Goal: Task Accomplishment & Management: Use online tool/utility

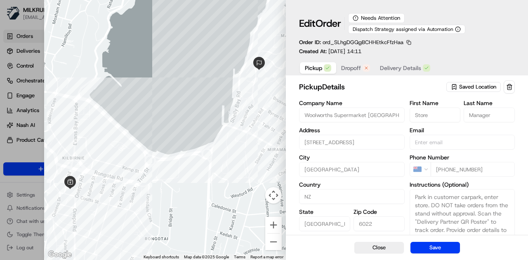
click at [29, 30] on div at bounding box center [264, 130] width 528 height 260
type input "+1"
click at [353, 67] on span "Dropoff" at bounding box center [351, 68] width 20 height 8
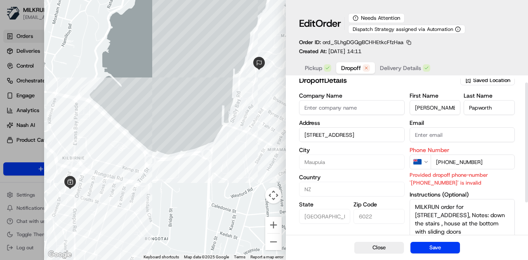
scroll to position [5, 0]
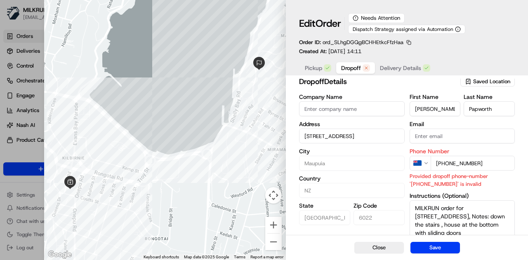
click at [449, 163] on input "+64 23092054" at bounding box center [473, 163] width 84 height 15
click at [448, 163] on input "+64 23092054" at bounding box center [473, 163] width 84 height 15
click at [449, 163] on input "+64 23092054" at bounding box center [473, 163] width 84 height 15
type input "+64 23092054"
click at [497, 186] on p "Provided dropoff phone-number '+6423092054' is invalid" at bounding box center [462, 180] width 105 height 16
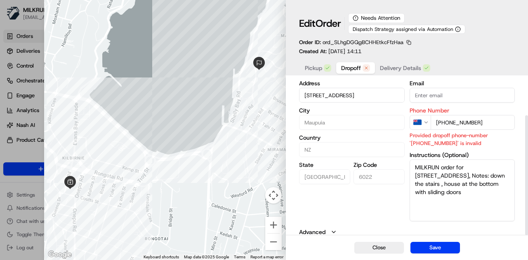
scroll to position [48, 0]
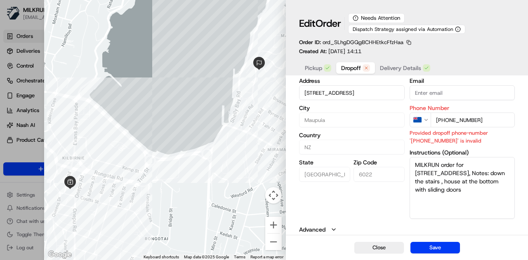
click at [309, 70] on span "Pickup" at bounding box center [313, 68] width 17 height 8
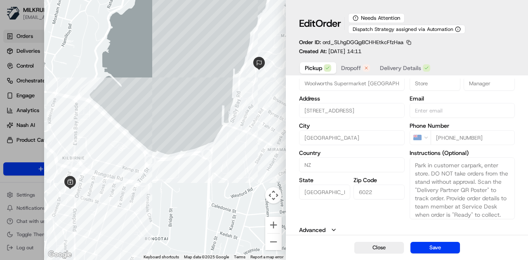
click at [312, 65] on span "Pickup" at bounding box center [313, 68] width 17 height 8
click at [353, 63] on button "Dropoff" at bounding box center [355, 68] width 39 height 12
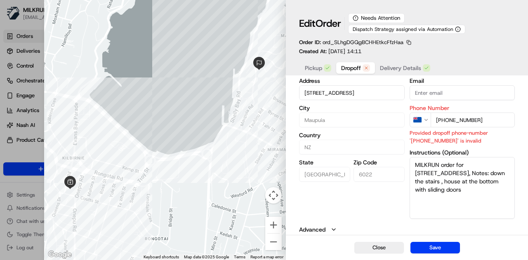
drag, startPoint x: 487, startPoint y: 123, endPoint x: 436, endPoint y: 124, distance: 51.2
click at [436, 124] on input "+64 23092054" at bounding box center [473, 120] width 84 height 15
paste input "[PHONE_NUMBER]"
type input "[PHONE_NUMBER]"
click at [399, 69] on span "Delivery Details" at bounding box center [400, 68] width 41 height 8
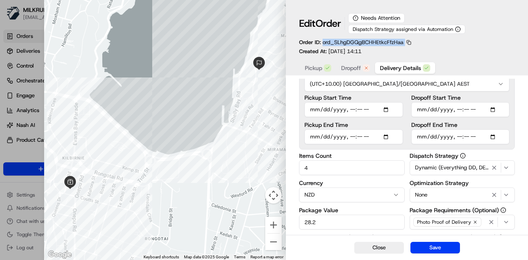
drag, startPoint x: 415, startPoint y: 41, endPoint x: 323, endPoint y: 42, distance: 91.2
click at [323, 42] on div "Edit Order Needs Attention Dispatch Strategy assigned via Automation Order ID: …" at bounding box center [407, 34] width 216 height 42
click at [408, 43] on button "button" at bounding box center [408, 42] width 7 height 7
click at [383, 55] on button "Copy ID" at bounding box center [407, 55] width 75 height 10
copy div "ord_SLhgDGQgBCHHEtkcFfzHaa"
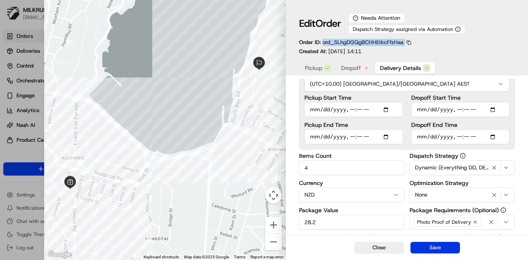
click at [439, 246] on button "Save" at bounding box center [436, 248] width 50 height 12
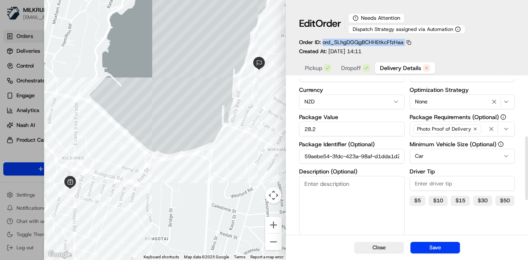
scroll to position [142, 0]
click at [425, 253] on button "Save" at bounding box center [436, 248] width 50 height 12
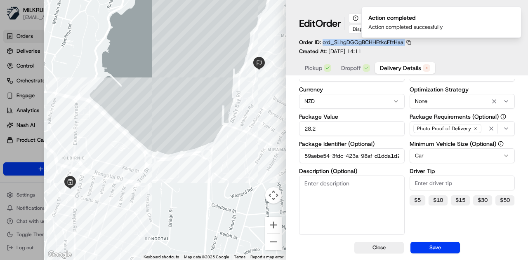
click at [210, 70] on div at bounding box center [165, 130] width 242 height 260
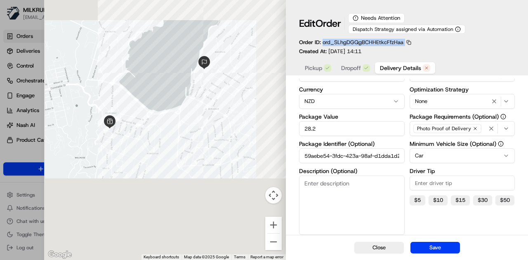
click at [32, 27] on div at bounding box center [264, 130] width 528 height 260
type input "1"
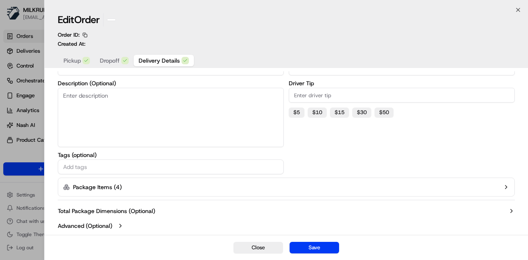
scroll to position [136, 0]
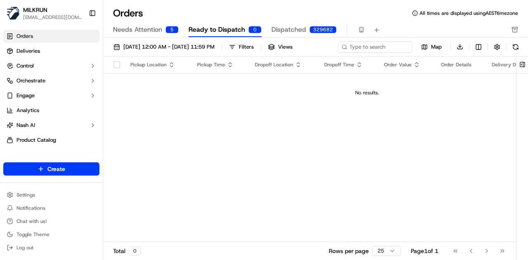
click at [225, 26] on span "Ready to Dispatch" at bounding box center [217, 30] width 57 height 10
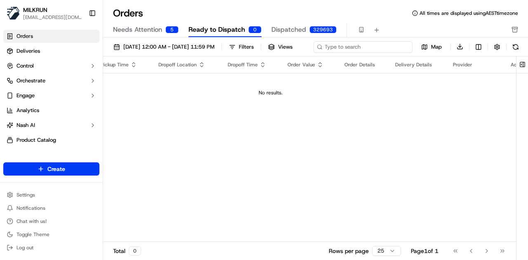
click at [380, 47] on div "01/09/2025 12:00 AM - 30/09/2025 11:59 PM Filters Views Map Download" at bounding box center [315, 49] width 425 height 16
drag, startPoint x: 380, startPoint y: 47, endPoint x: 356, endPoint y: 42, distance: 24.1
click at [356, 42] on div "01/09/2025 12:00 AM - 30/09/2025 11:59 PM Filters Views Map Download" at bounding box center [315, 49] width 425 height 16
paste input "ord_SLhgDGQgBCHHEtkcFfzHaa"
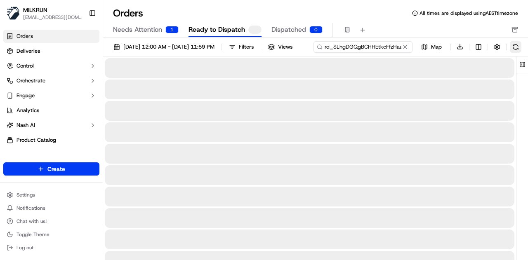
type input "ord_SLhgDGQgBCHHEtkcFfzHaa"
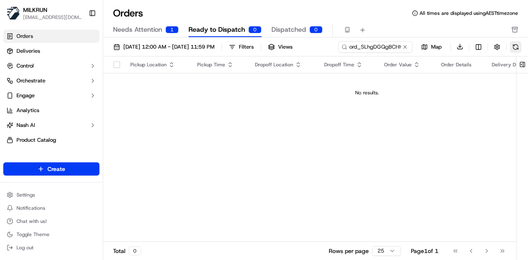
click at [514, 47] on button at bounding box center [516, 47] width 12 height 12
click at [382, 48] on div "01/09/2025 12:00 AM - 30/09/2025 11:59 PM Filters Views ord_SLhgDGQgBCHHEtkcFfz…" at bounding box center [315, 49] width 425 height 16
click at [314, 53] on input "ord_SLhgDGQgBCHHEtkcFfzHaa" at bounding box center [363, 47] width 99 height 12
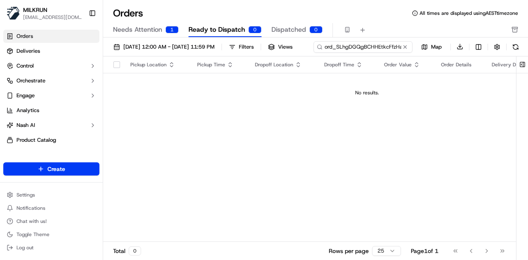
click at [314, 53] on input "ord_SLhgDGQgBCHHEtkcFfzHaa" at bounding box center [363, 47] width 99 height 12
click at [311, 57] on div "01/09/2025 12:00 AM - 30/09/2025 11:59 PM Filters Views ord_SLhgDGQgBCHHEtkcFfz…" at bounding box center [315, 49] width 425 height 16
click at [372, 46] on div "01/09/2025 12:00 AM - 30/09/2025 11:59 PM Filters Views ord_SLhgDGQgBCHHEtkcFfz…" at bounding box center [315, 49] width 425 height 16
click at [314, 53] on input "ord_SLhgDGQgBCHHEtkcFfzHaa" at bounding box center [363, 47] width 99 height 12
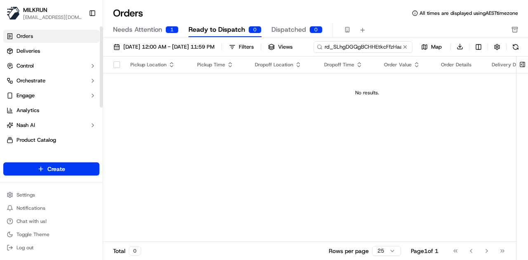
click at [314, 53] on input "ord_SLhgDGQgBCHHEtkcFfzHaa" at bounding box center [363, 47] width 99 height 12
click at [309, 61] on div "01/09/2025 12:00 AM - 30/09/2025 11:59 PM Filters Views ord_SLhgDGQgBCHHEtkcFfz…" at bounding box center [315, 152] width 425 height 229
click at [370, 90] on div "No results." at bounding box center [366, 93] width 521 height 7
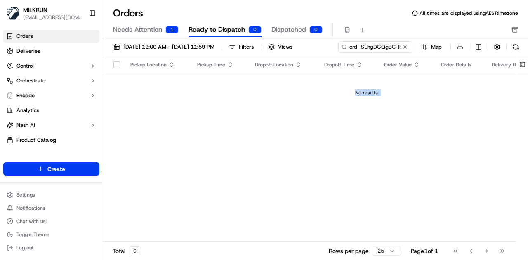
click at [370, 90] on div "No results." at bounding box center [366, 93] width 521 height 7
click at [308, 165] on div "Pickup Location Pickup Time Dropoff Location Dropoff Time Order Value Order Det…" at bounding box center [367, 150] width 528 height 186
click at [406, 47] on button at bounding box center [405, 47] width 8 height 8
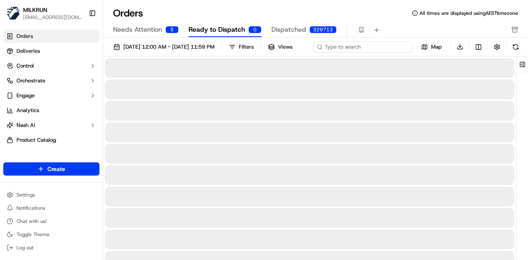
drag, startPoint x: 362, startPoint y: 49, endPoint x: 158, endPoint y: 60, distance: 204.9
click at [314, 53] on input at bounding box center [363, 47] width 99 height 12
paste input "ord_SLhgDGQgBCHHEtkcFfzHaa"
type input "ord_SLhgDGQgBCHHEtkcFfzHaa"
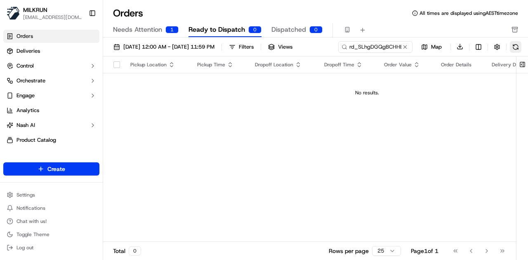
click at [311, 59] on div "01/09/2025 12:00 AM - 30/09/2025 11:59 PM Filters Views ord_SLhgDGQgBCHHEtkcFfz…" at bounding box center [315, 152] width 425 height 229
click at [512, 48] on button at bounding box center [516, 47] width 12 height 12
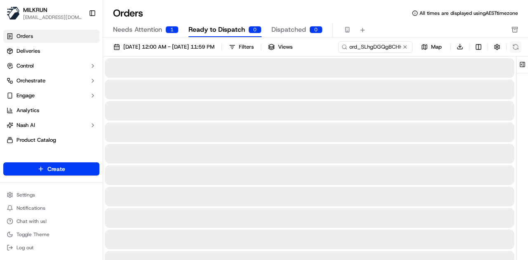
click at [512, 48] on div "ord_SLhgDGQgBCHHEtkcFfzHaa Map Download" at bounding box center [429, 47] width 183 height 12
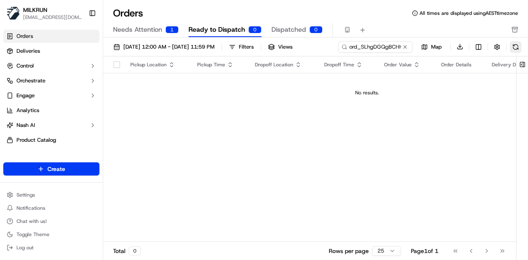
click at [512, 48] on button at bounding box center [516, 47] width 12 height 12
click at [147, 33] on span "Needs Attention" at bounding box center [137, 30] width 49 height 10
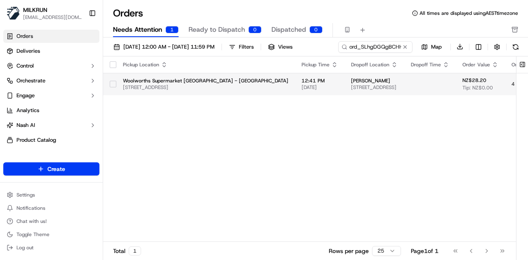
click at [111, 84] on button "button" at bounding box center [113, 84] width 7 height 7
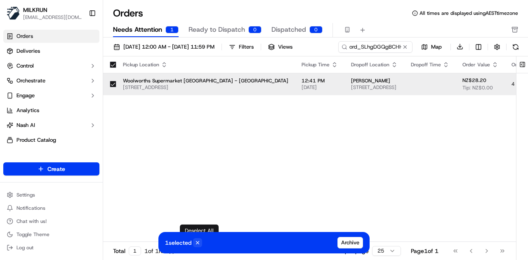
click at [199, 242] on icon at bounding box center [198, 243] width 6 height 6
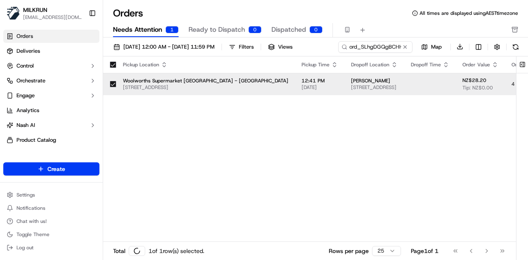
click at [141, 84] on span "[STREET_ADDRESS]" at bounding box center [205, 87] width 165 height 7
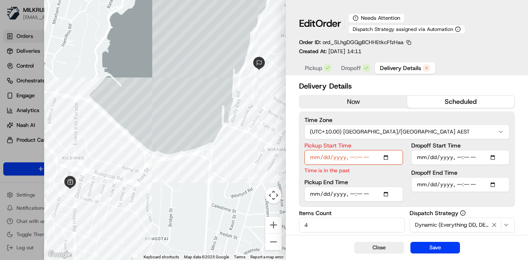
click at [338, 159] on input "Pickup Start Time" at bounding box center [353, 157] width 98 height 15
click at [378, 177] on div "Pickup Start Time Time is in the past Pickup End Time" at bounding box center [353, 172] width 98 height 59
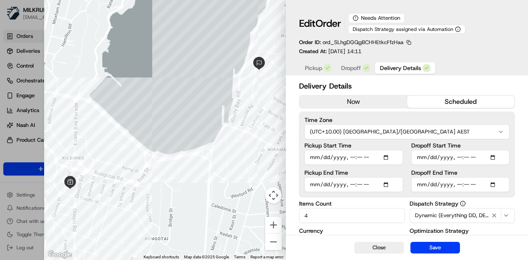
click at [388, 157] on input "Pickup Start Time" at bounding box center [353, 157] width 98 height 15
type input "2025-09-20T12:59"
click at [434, 245] on button "Save" at bounding box center [436, 248] width 50 height 12
click at [406, 41] on button "button" at bounding box center [408, 42] width 7 height 7
click at [385, 54] on button "Copy ID" at bounding box center [407, 55] width 75 height 10
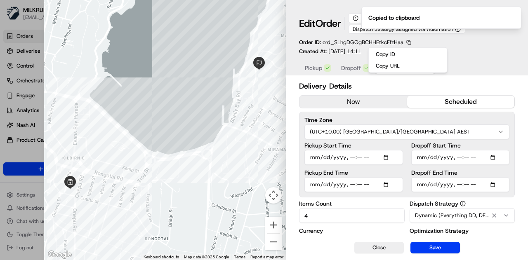
click at [35, 26] on div at bounding box center [264, 130] width 528 height 260
type input "1"
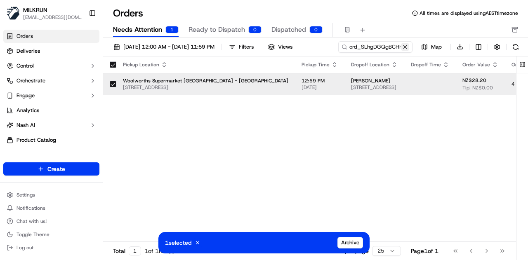
click at [403, 47] on button at bounding box center [405, 47] width 8 height 8
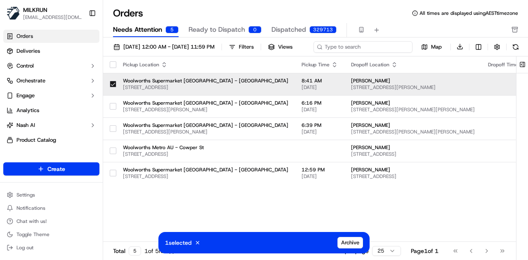
click at [376, 48] on div "01/09/2025 12:00 AM - 30/09/2025 11:59 PM Filters Views 1 selected Cancel Archi…" at bounding box center [315, 49] width 425 height 16
drag, startPoint x: 376, startPoint y: 48, endPoint x: 369, endPoint y: 44, distance: 7.9
click at [369, 44] on input at bounding box center [363, 47] width 99 height 12
paste input "ord_SLhgDGQgBCHHEtkcFfzHaa"
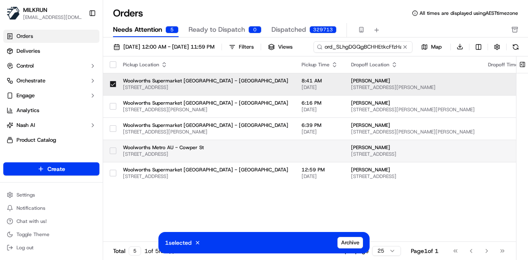
scroll to position [0, 3]
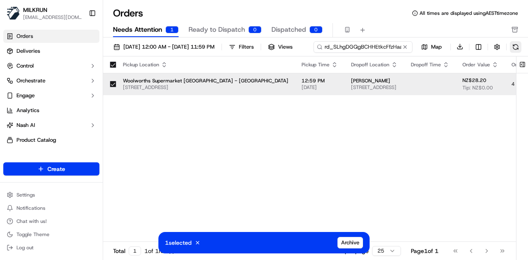
type input "ord_SLhgDGQgBCHHEtkcFfzHaa"
click at [310, 57] on div "01/09/2025 12:00 AM - 30/09/2025 11:59 PM Filters Views 1 selected Cancel Archi…" at bounding box center [315, 49] width 425 height 16
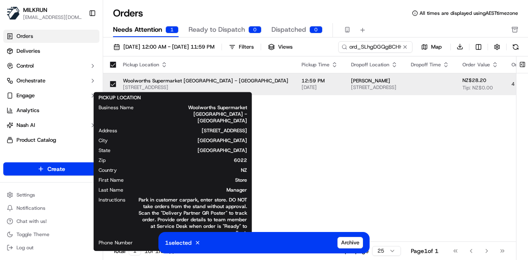
click at [219, 83] on span "Woolworths Supermarket [GEOGRAPHIC_DATA] - [GEOGRAPHIC_DATA]" at bounding box center [205, 81] width 165 height 7
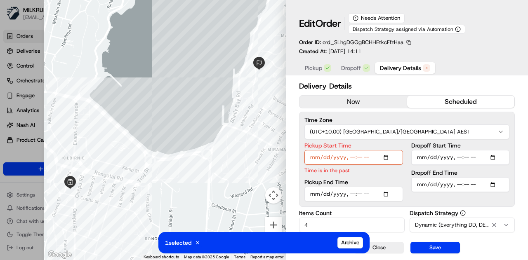
click at [27, 17] on div at bounding box center [264, 130] width 528 height 260
type input "1"
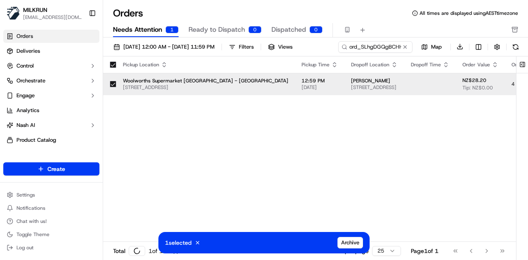
click at [117, 82] on td "Woolworths Supermarket NZ - Kilbirnie 47 Bay Rd, Wellington, Wellington 6022, NZ" at bounding box center [205, 84] width 179 height 22
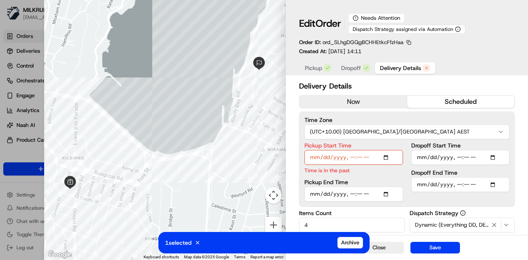
click at [388, 158] on input "Pickup Start Time" at bounding box center [353, 157] width 98 height 15
click at [440, 249] on button "Save" at bounding box center [436, 248] width 50 height 12
type input "2025-09-20T13:07"
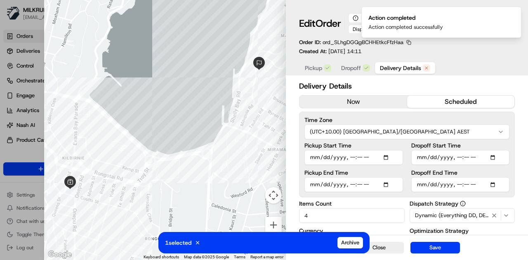
click at [408, 42] on button "button" at bounding box center [408, 42] width 7 height 7
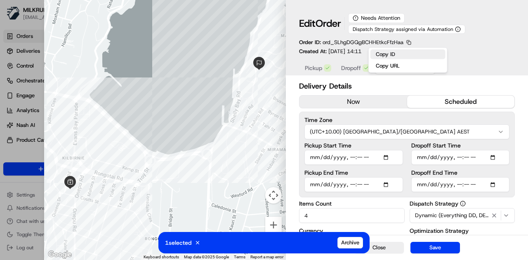
click at [389, 56] on button "Copy ID" at bounding box center [407, 55] width 75 height 10
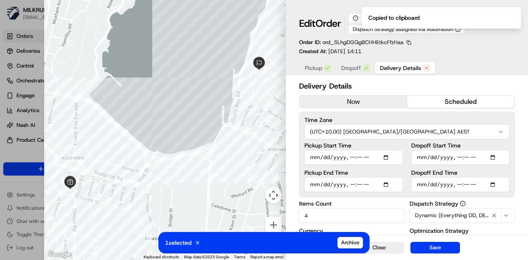
click at [202, 67] on div at bounding box center [165, 130] width 242 height 260
click at [35, 27] on div at bounding box center [264, 130] width 528 height 260
type input "1"
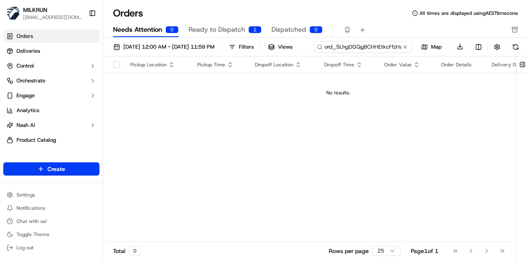
click at [389, 48] on div "01/09/2025 12:00 AM - 30/09/2025 11:59 PM Filters Views ord_SLhgDGQgBCHHEtkcFfz…" at bounding box center [315, 49] width 425 height 16
click at [338, 53] on div "ord_SLhgDGQgBCHHEtkcFfzHaa Map Download" at bounding box center [429, 47] width 183 height 12
click at [403, 47] on button at bounding box center [405, 47] width 8 height 8
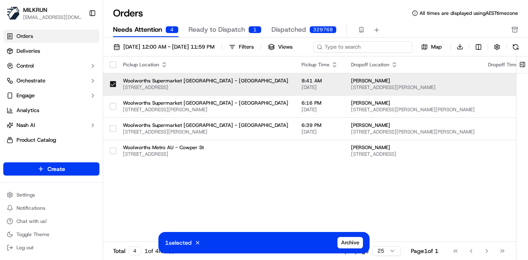
click at [372, 47] on div "01/09/2025 12:00 AM - 30/09/2025 11:59 PM Filters Views 1 selected Cancel Archi…" at bounding box center [315, 49] width 425 height 16
paste input "ord_SLhgDGQgBCHHEtkcFfzHaa"
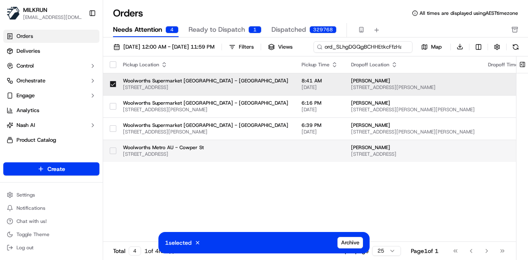
scroll to position [0, 3]
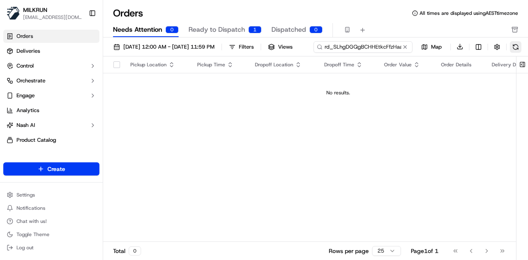
type input "ord_SLhgDGQgBCHHEtkcFfzHaa"
click at [309, 57] on div "01/09/2025 12:00 AM - 30/09/2025 11:59 PM Filters Views ord_SLhgDGQgBCHHEtkcFfz…" at bounding box center [315, 49] width 425 height 16
click at [391, 46] on div "01/09/2025 12:00 AM - 30/09/2025 11:59 PM Filters Views ord_SLhgDGQgBCHHEtkcFfz…" at bounding box center [315, 49] width 425 height 16
click at [316, 57] on div "01/09/2025 12:00 AM - 30/09/2025 11:59 PM Filters Views ord_SLhgDGQgBCHHEtkcFfz…" at bounding box center [315, 49] width 425 height 16
click at [230, 29] on span "Ready to Dispatch" at bounding box center [217, 30] width 57 height 10
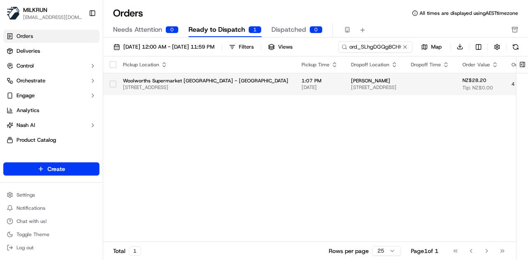
click at [351, 83] on span "Jesse Papworth" at bounding box center [374, 81] width 47 height 7
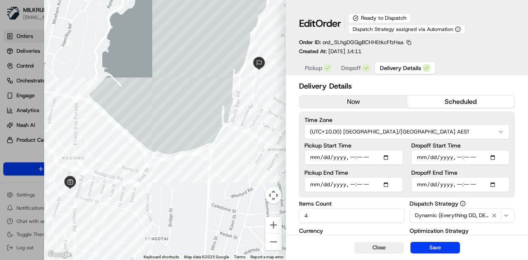
click at [39, 21] on div at bounding box center [264, 130] width 528 height 260
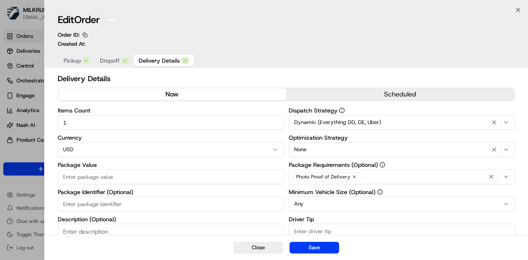
type input "1"
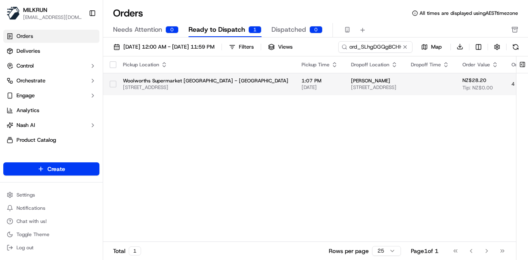
click at [114, 83] on button "button" at bounding box center [113, 84] width 7 height 7
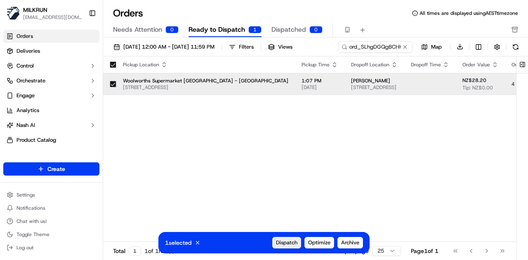
click at [286, 245] on span "Dispatch" at bounding box center [286, 242] width 21 height 7
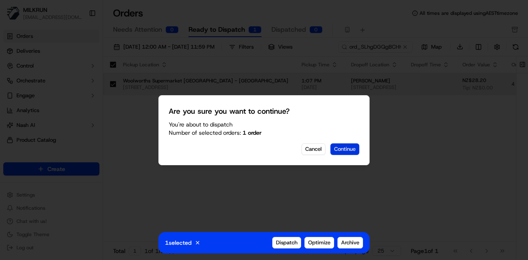
click at [346, 148] on button "Continue" at bounding box center [344, 150] width 29 height 12
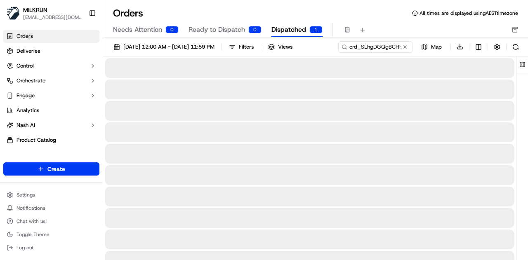
click at [290, 30] on span "Dispatched" at bounding box center [288, 30] width 35 height 10
click at [407, 47] on button at bounding box center [405, 47] width 8 height 8
click at [381, 46] on input at bounding box center [363, 47] width 99 height 12
drag, startPoint x: 381, startPoint y: 46, endPoint x: 366, endPoint y: 46, distance: 14.4
click at [366, 46] on input at bounding box center [363, 47] width 99 height 12
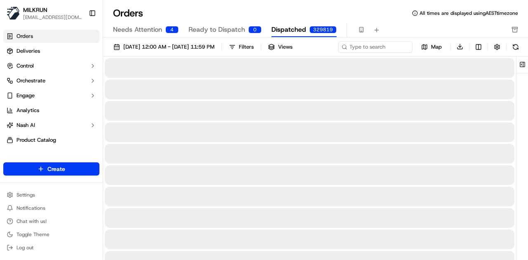
drag, startPoint x: 366, startPoint y: 46, endPoint x: 347, endPoint y: 45, distance: 19.9
click at [347, 45] on icon at bounding box center [345, 47] width 6 height 6
click at [356, 46] on div "01/09/2025 12:00 AM - 30/09/2025 11:59 PM Filters Views Map Download" at bounding box center [315, 49] width 425 height 16
paste input "ord_SLhgDGQgBCHHEtkcFfzHaa"
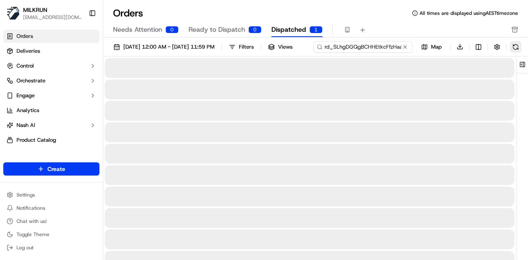
type input "ord_SLhgDGQgBCHHEtkcFfzHaa"
click at [510, 53] on button at bounding box center [516, 47] width 12 height 12
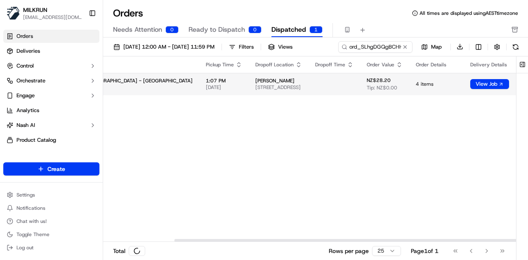
scroll to position [0, 144]
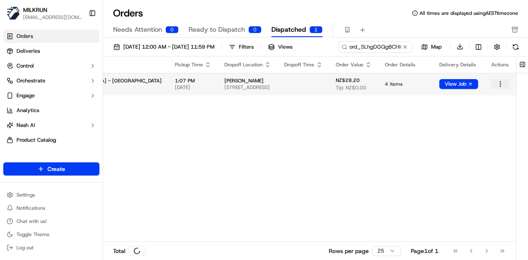
click at [503, 83] on html "MILKRUN tmain@woolworths.com.au Toggle Sidebar Orders Deliveries Control Orches…" at bounding box center [264, 130] width 528 height 260
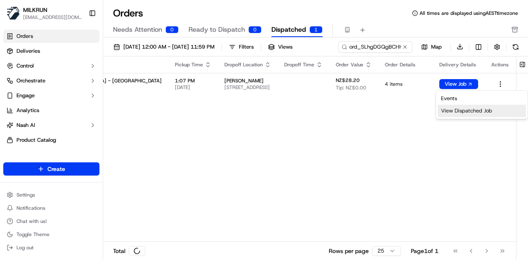
click at [467, 113] on div "View Dispatched Job" at bounding box center [482, 111] width 88 height 12
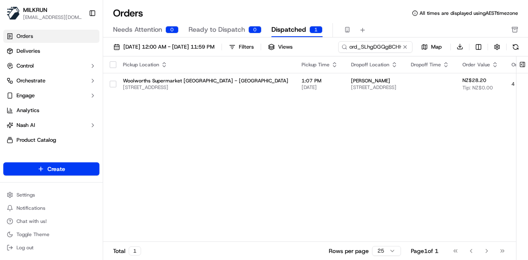
click at [295, 28] on span "Dispatched" at bounding box center [288, 30] width 35 height 10
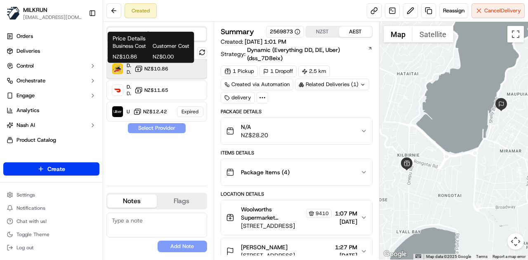
click at [175, 69] on div "DeliverEasy Dropoff ETA 2 minutes NZ$10.86" at bounding box center [156, 69] width 101 height 20
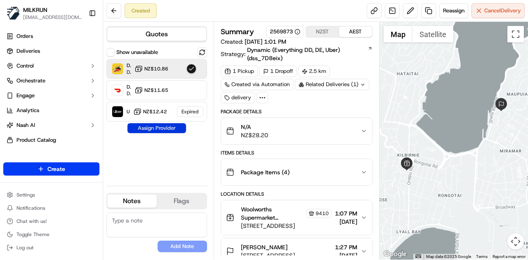
click at [162, 129] on button "Assign Provider" at bounding box center [156, 128] width 59 height 10
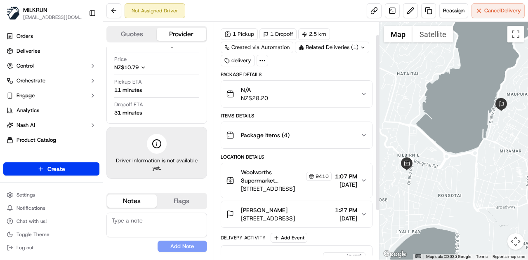
scroll to position [83, 0]
